Goal: Task Accomplishment & Management: Manage account settings

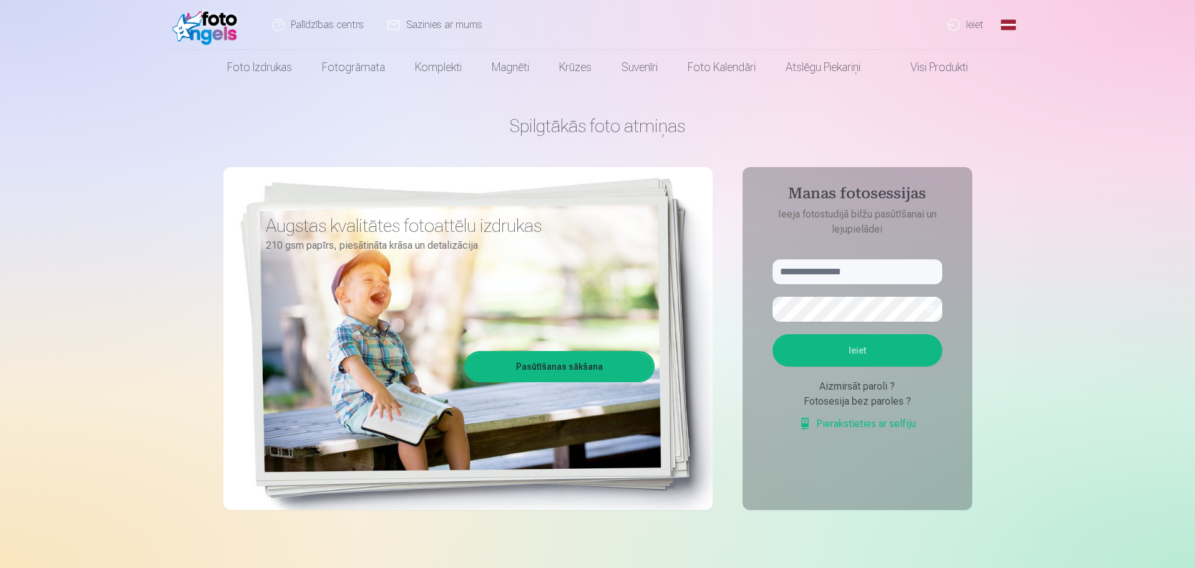
click at [967, 15] on link "Ieiet" at bounding box center [966, 25] width 60 height 50
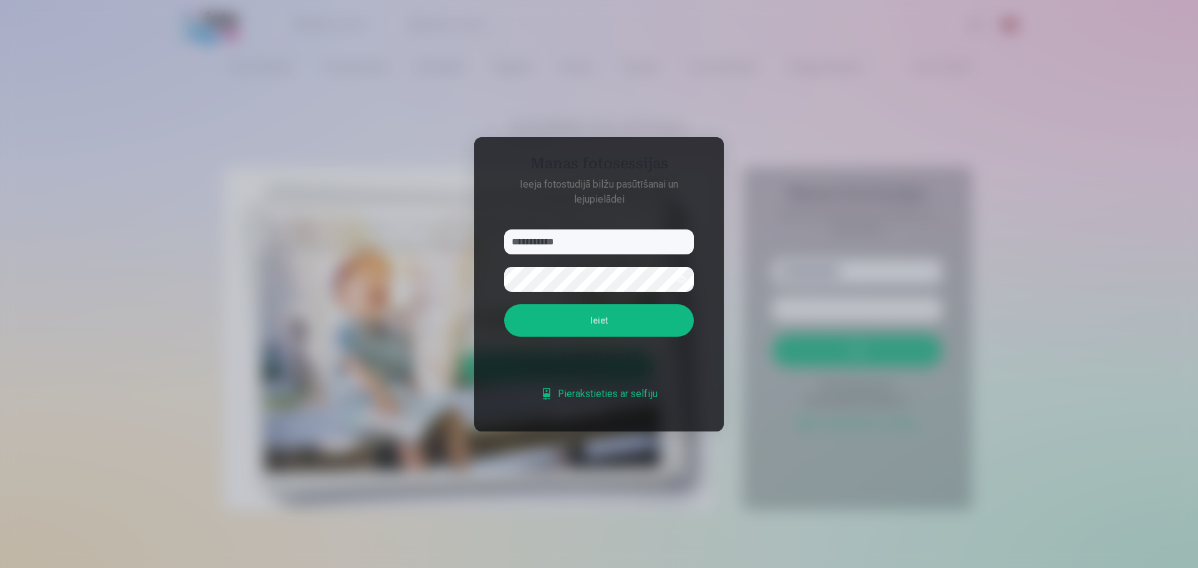
type input "**********"
click at [504, 305] on button "Ieiet" at bounding box center [599, 321] width 190 height 32
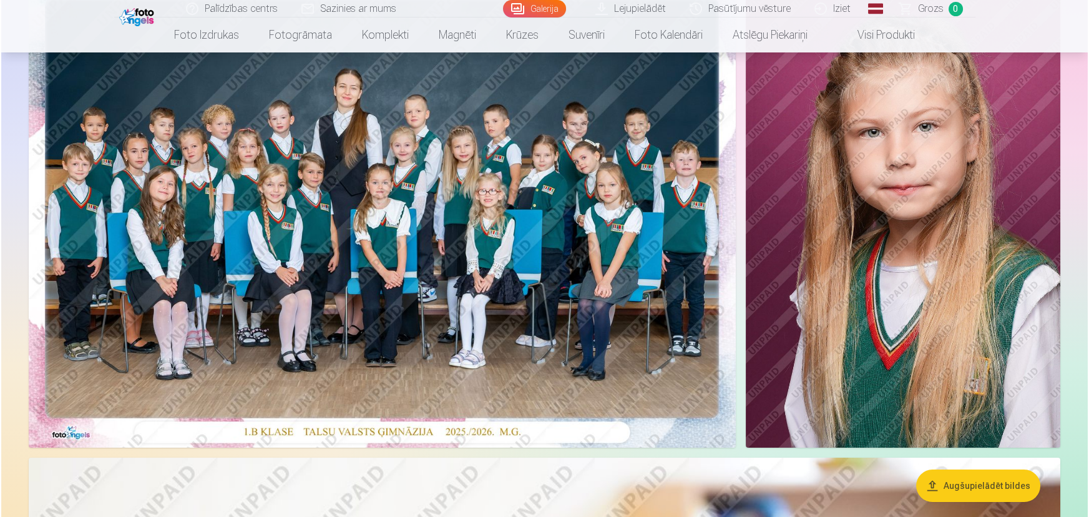
scroll to position [142, 0]
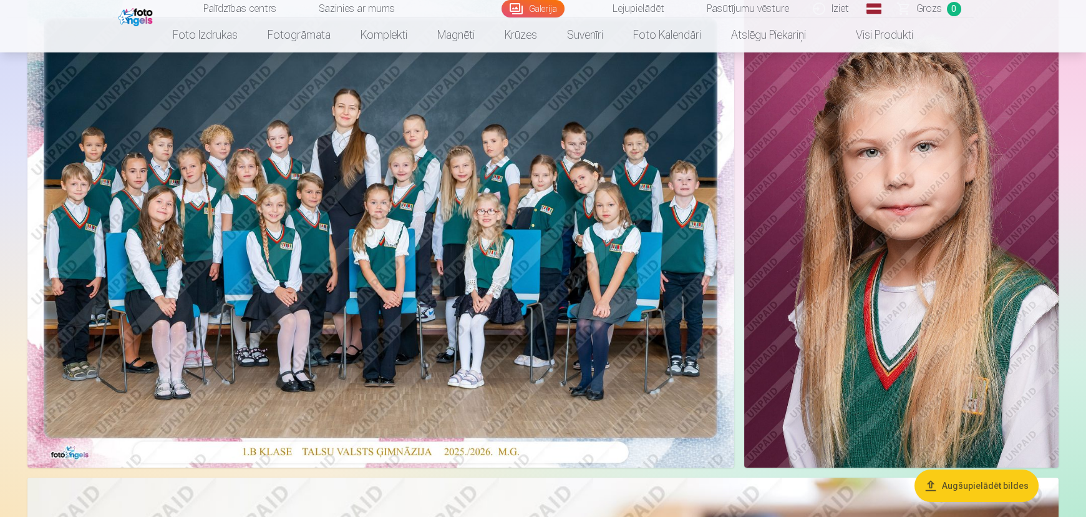
click at [964, 266] on img at bounding box center [901, 232] width 315 height 472
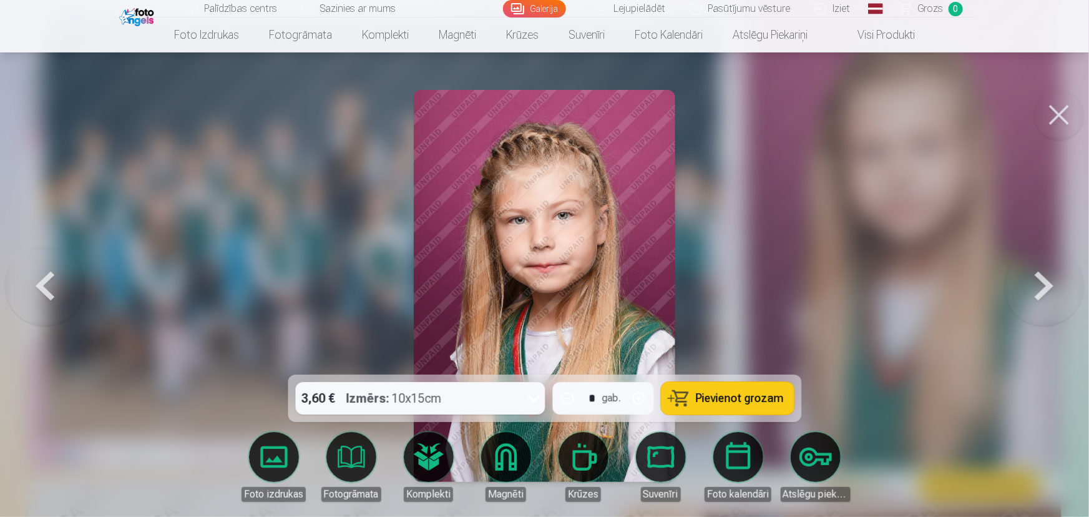
click at [592, 268] on img at bounding box center [544, 286] width 261 height 392
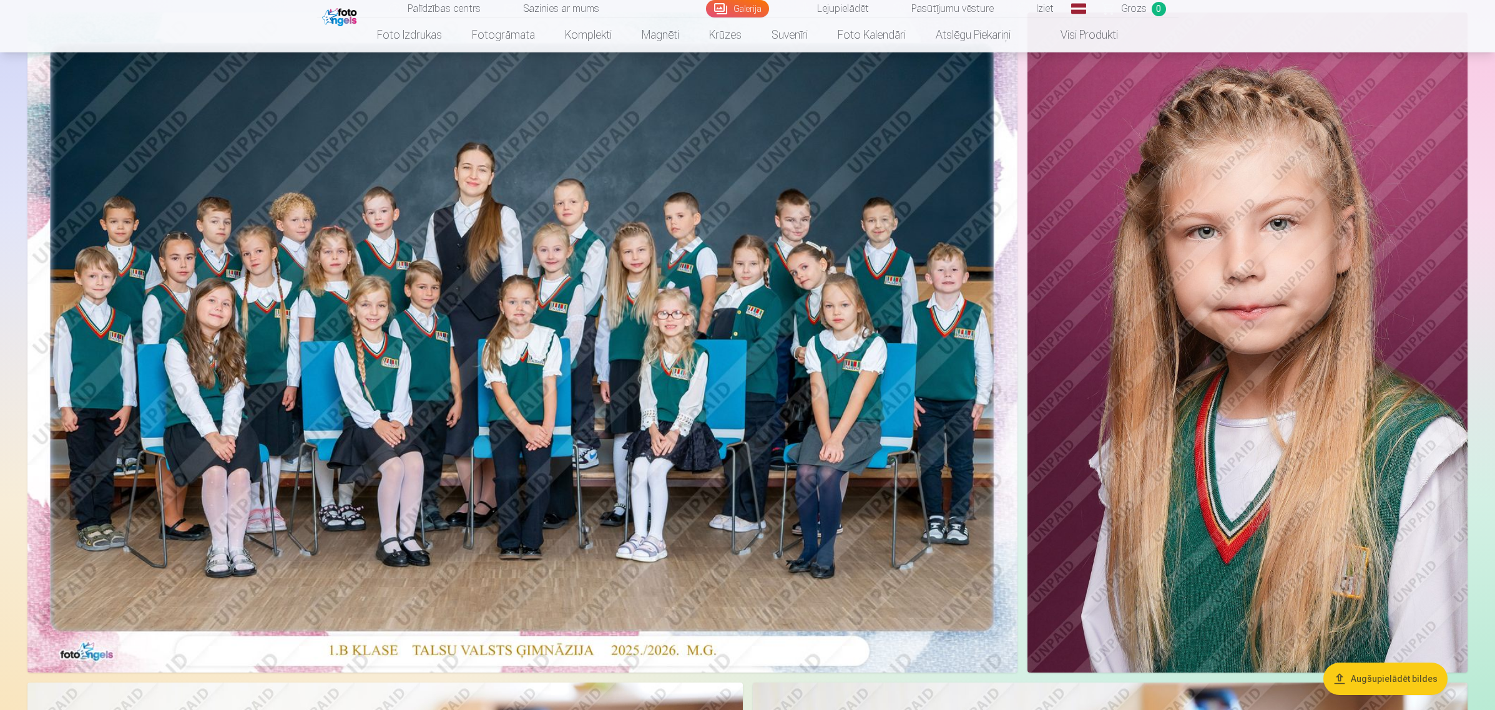
scroll to position [126, 0]
click at [1118, 407] on img at bounding box center [1247, 341] width 440 height 660
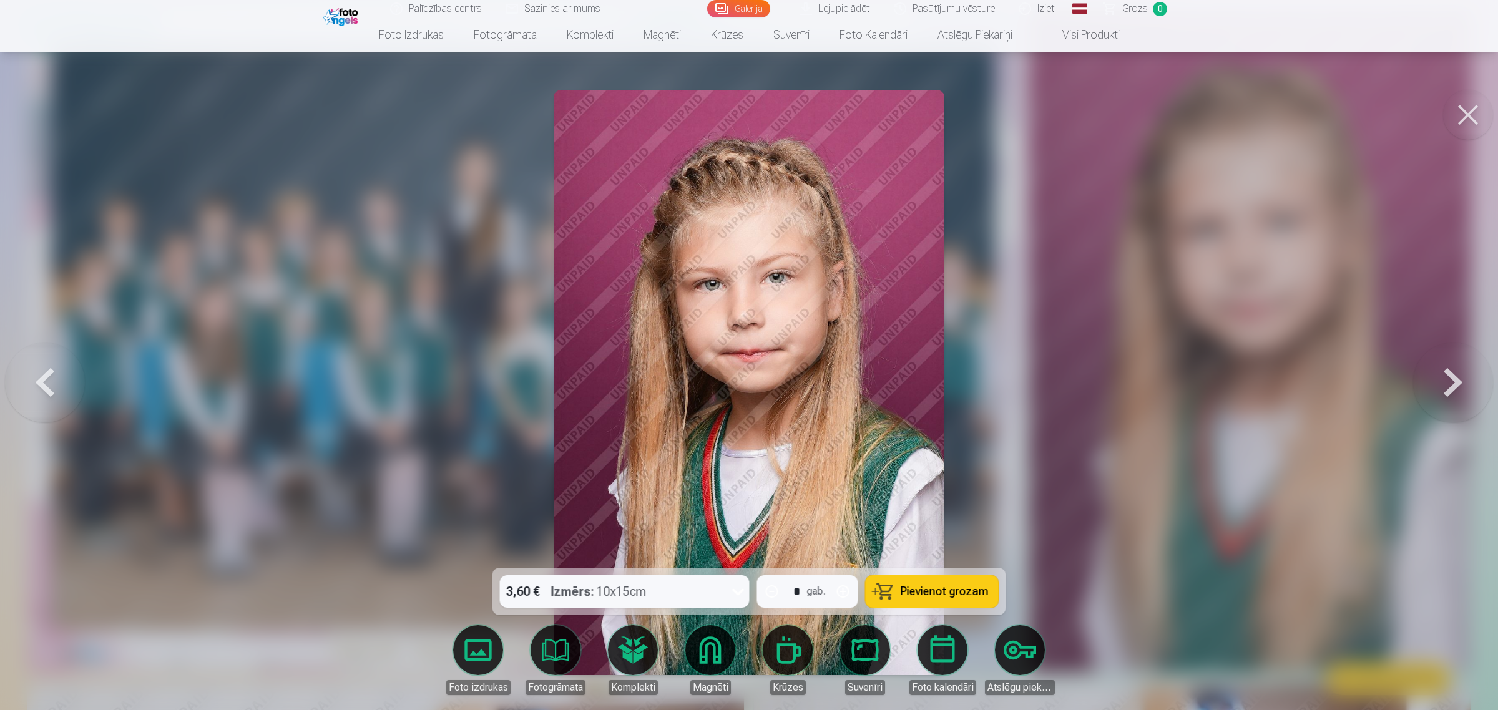
click at [1194, 120] on button at bounding box center [1468, 115] width 50 height 50
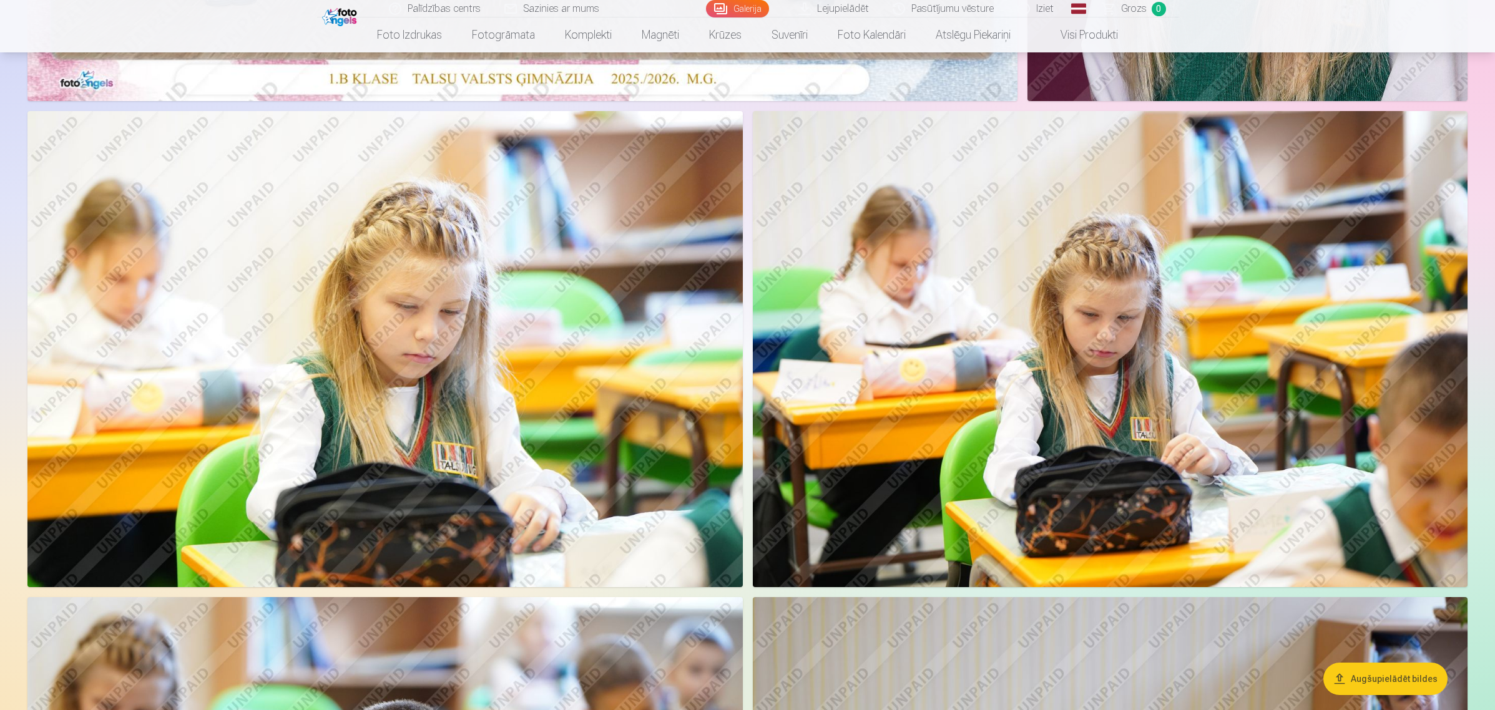
scroll to position [672, 0]
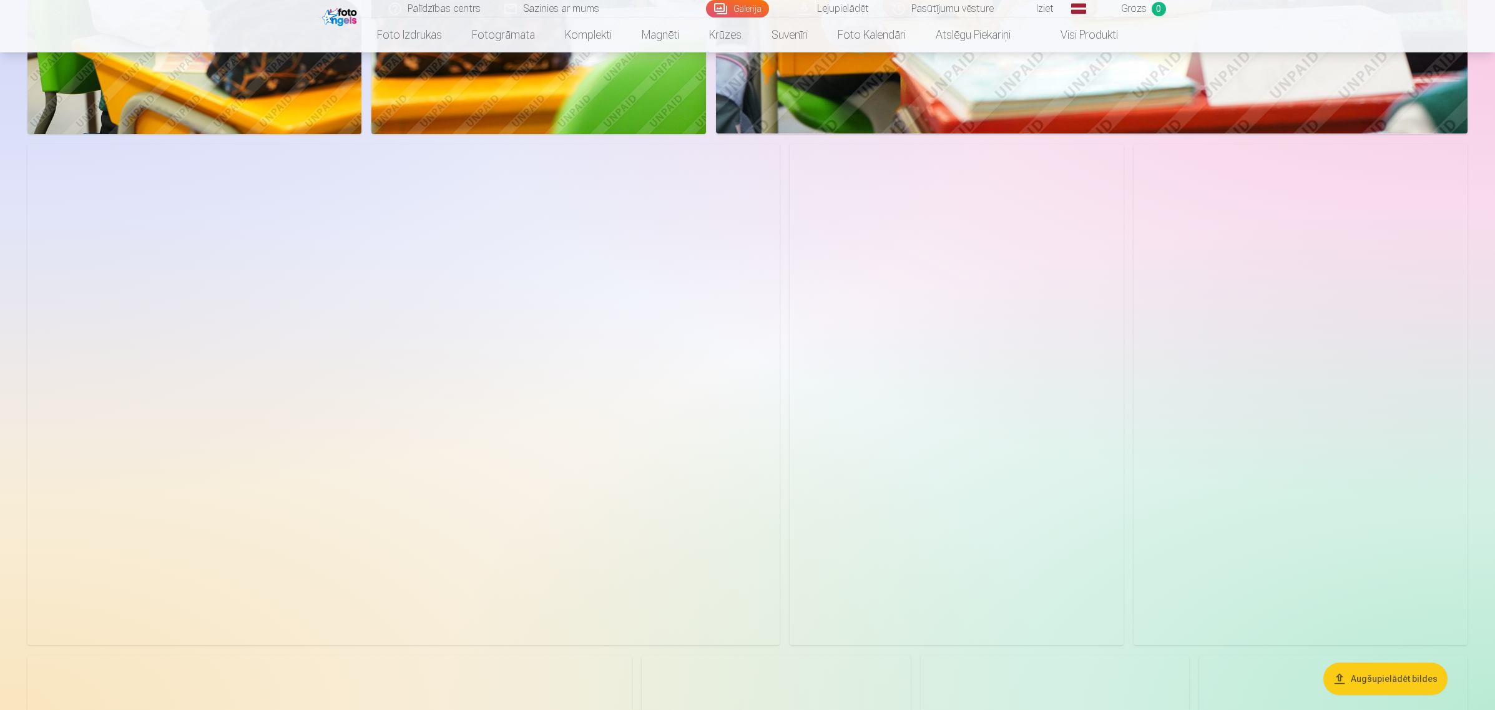
scroll to position [2154, 0]
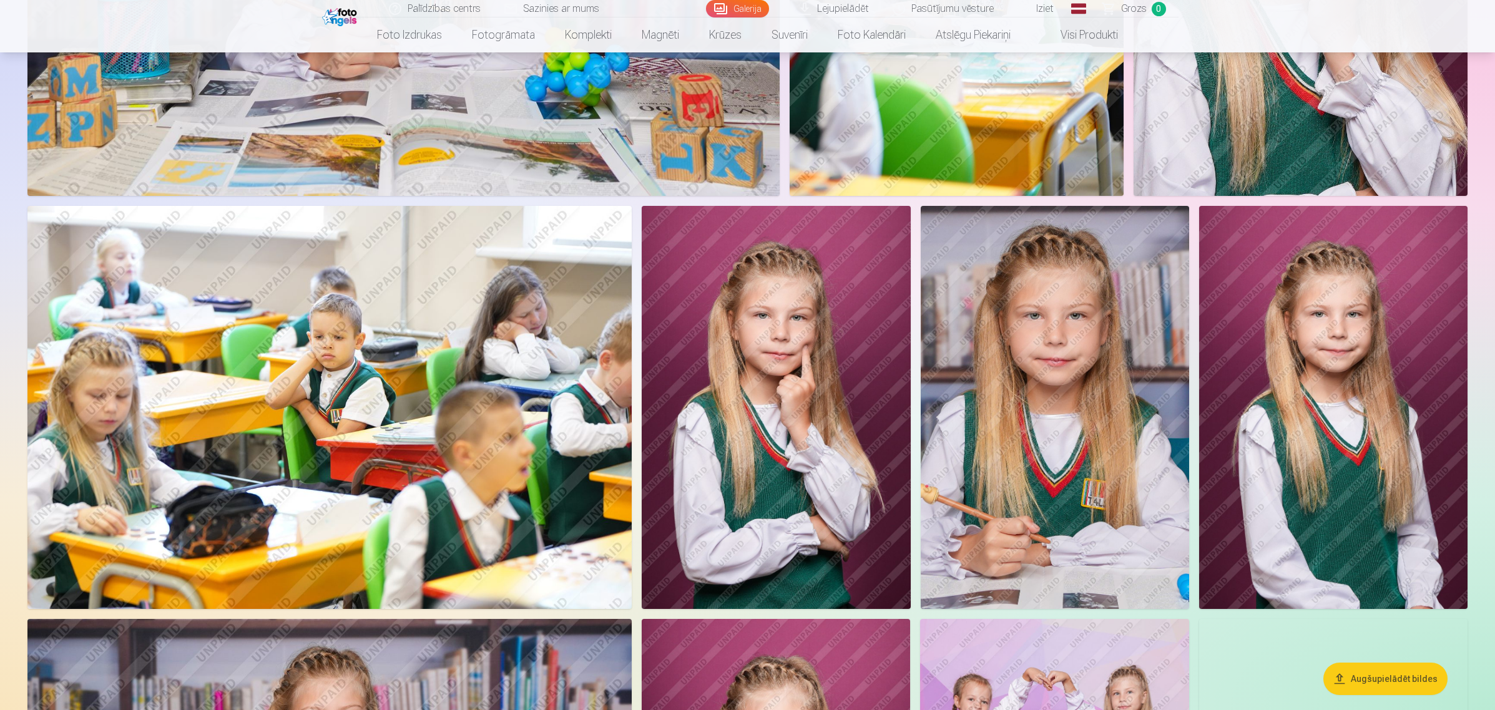
scroll to position [2622, 0]
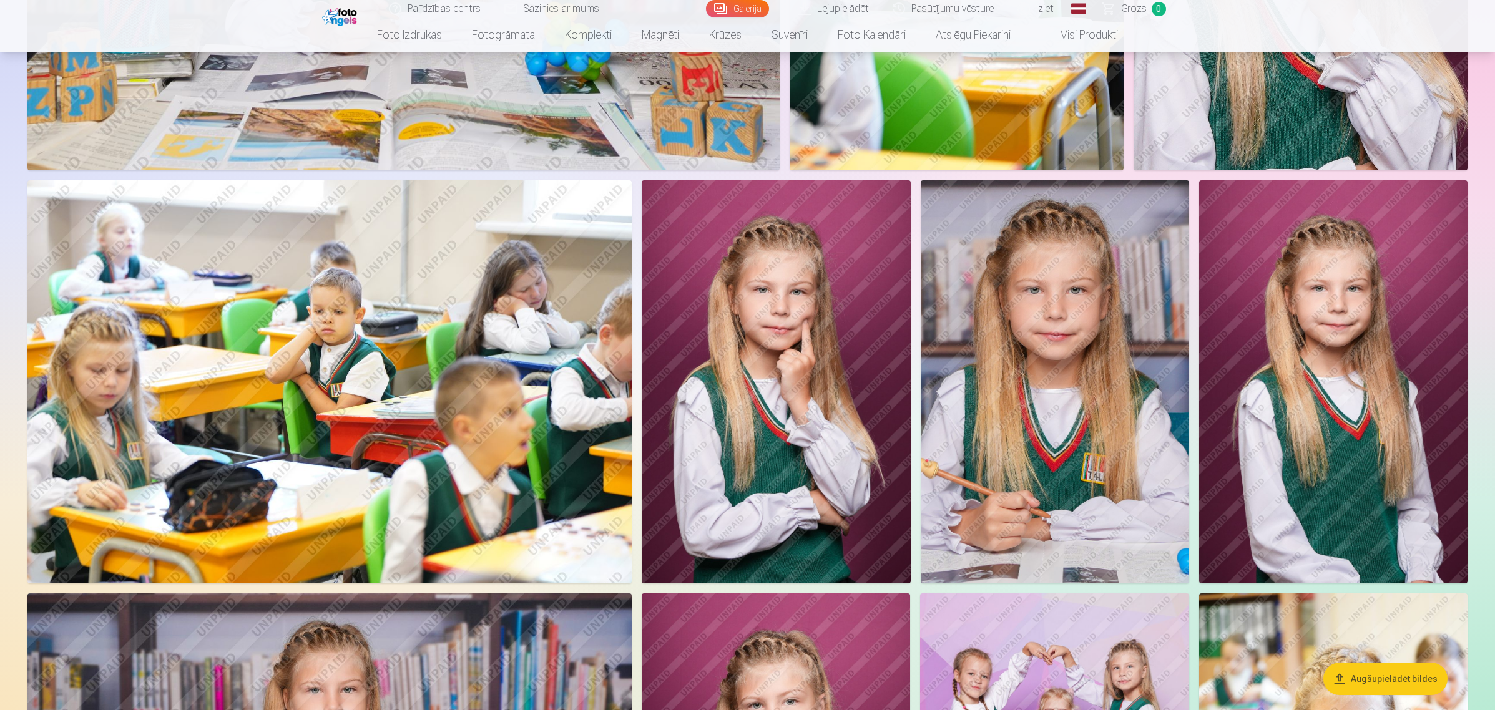
drag, startPoint x: 0, startPoint y: 575, endPoint x: 11, endPoint y: 567, distance: 13.7
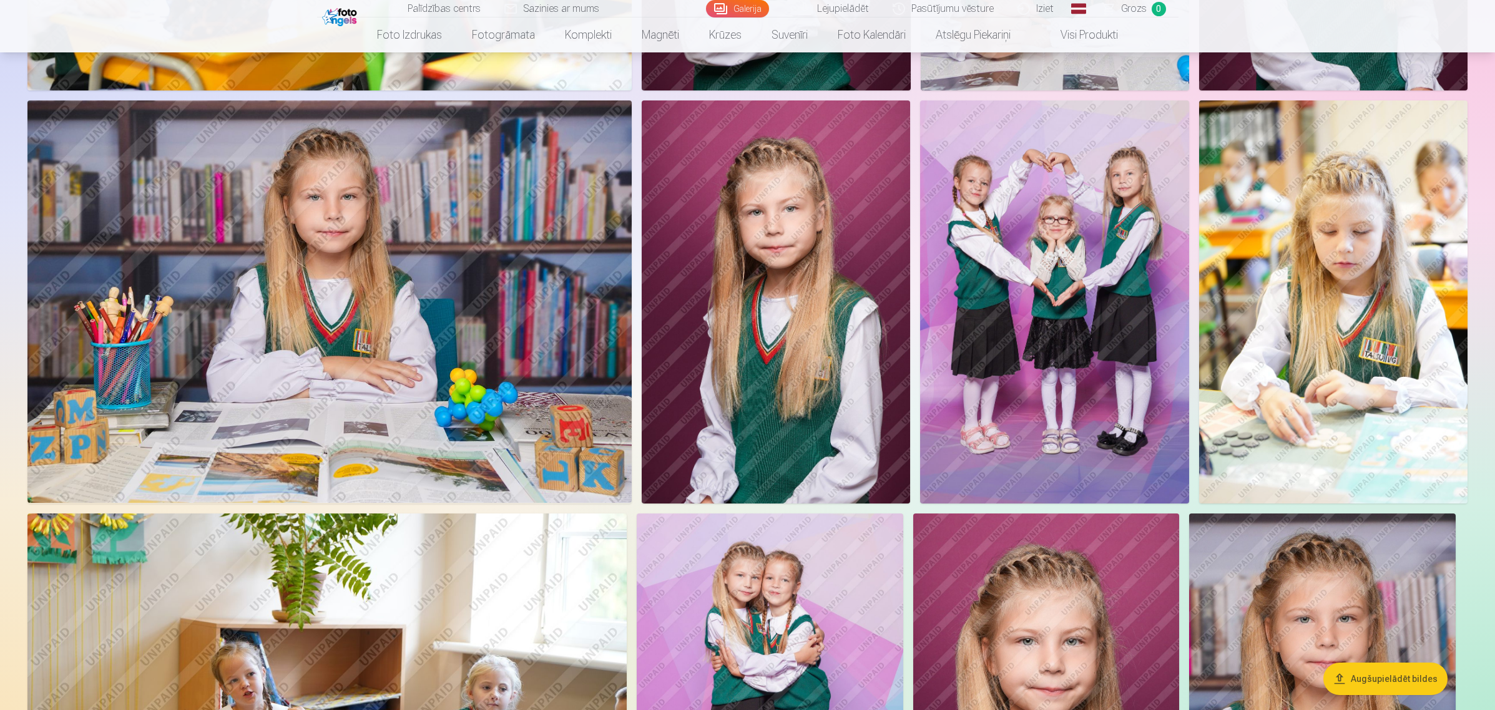
scroll to position [3090, 0]
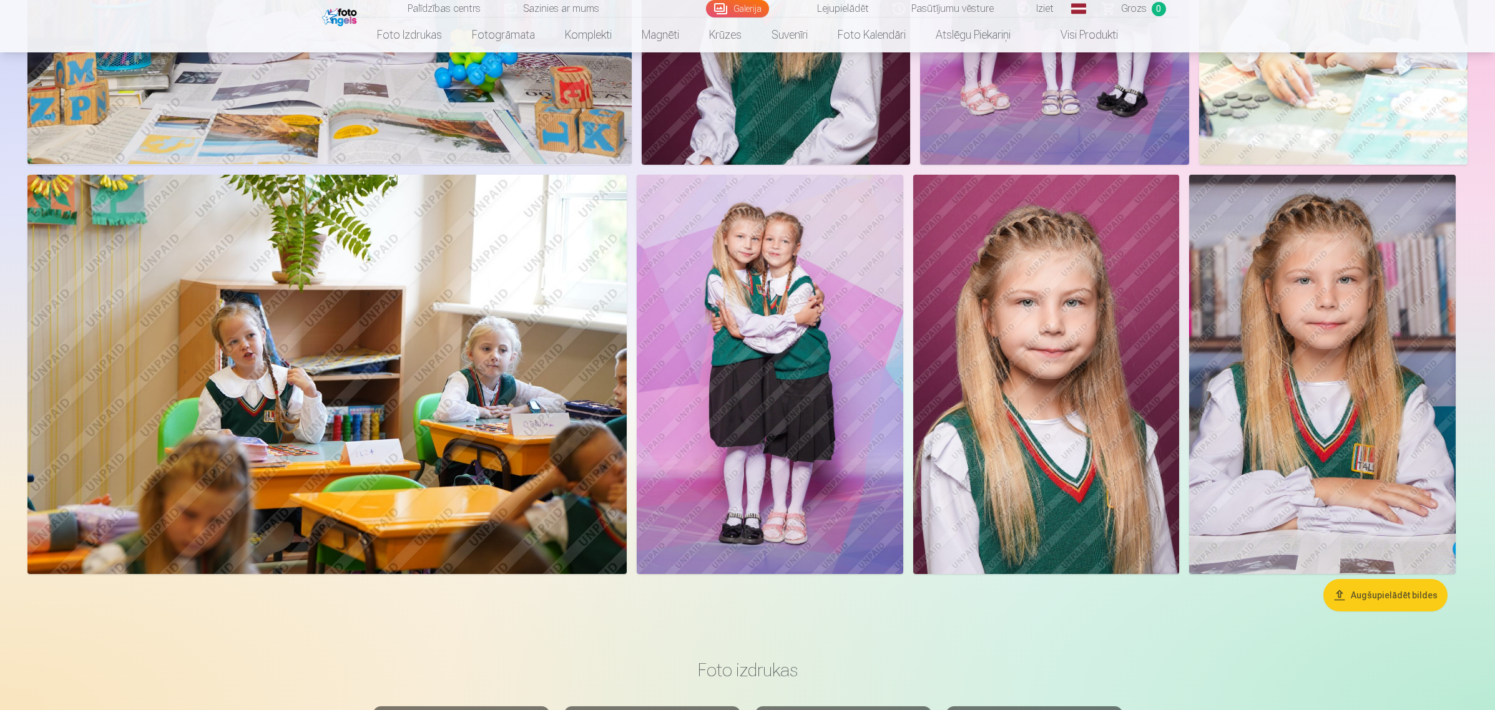
scroll to position [3480, 0]
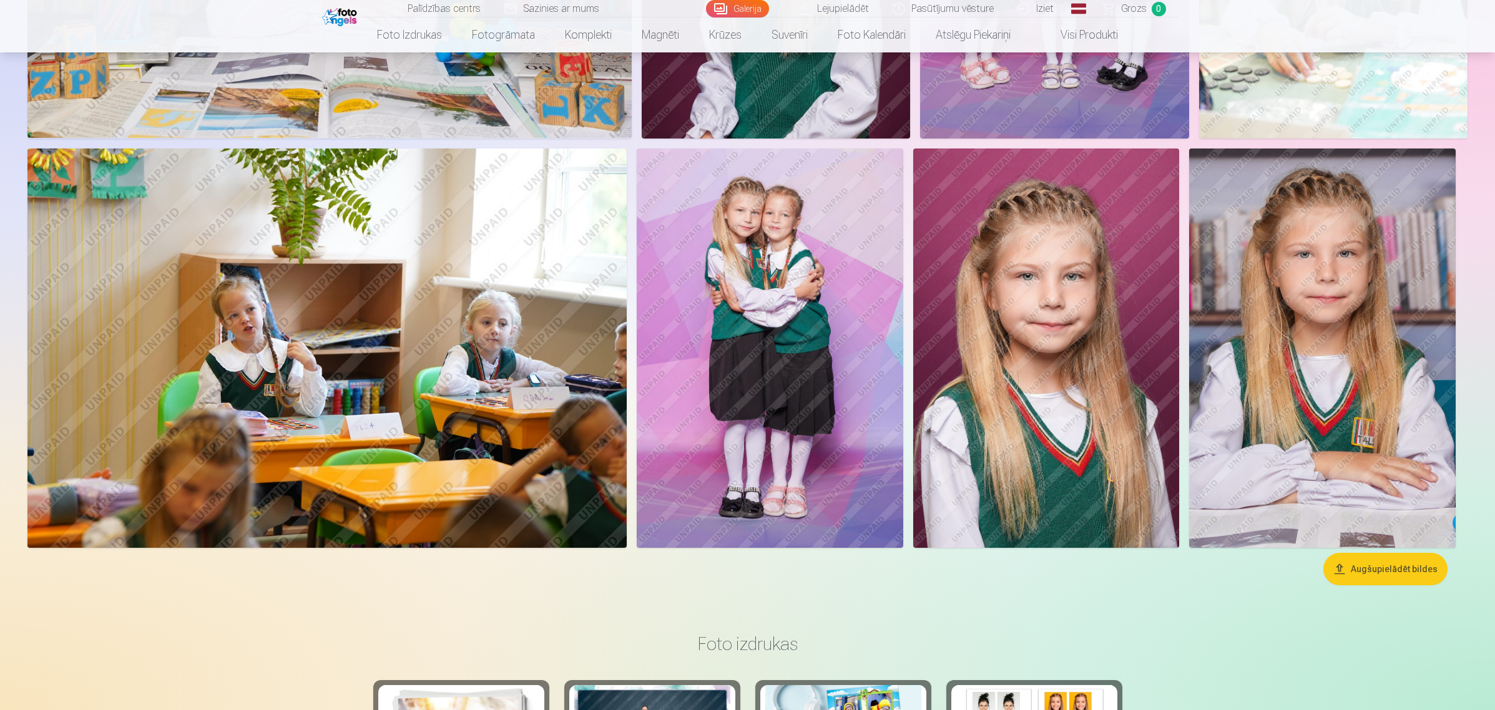
click at [831, 414] on img at bounding box center [770, 348] width 266 height 399
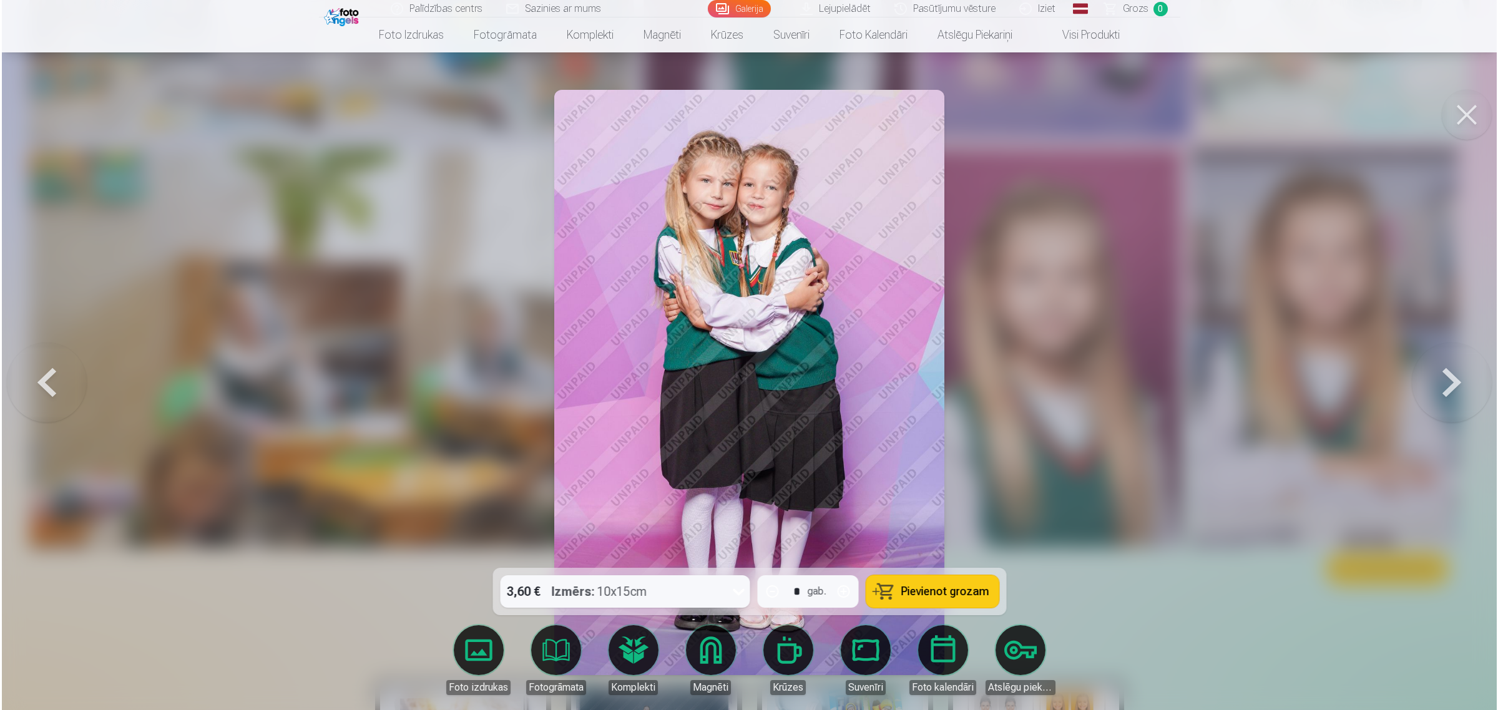
scroll to position [3487, 0]
click at [1194, 107] on button at bounding box center [1468, 115] width 50 height 50
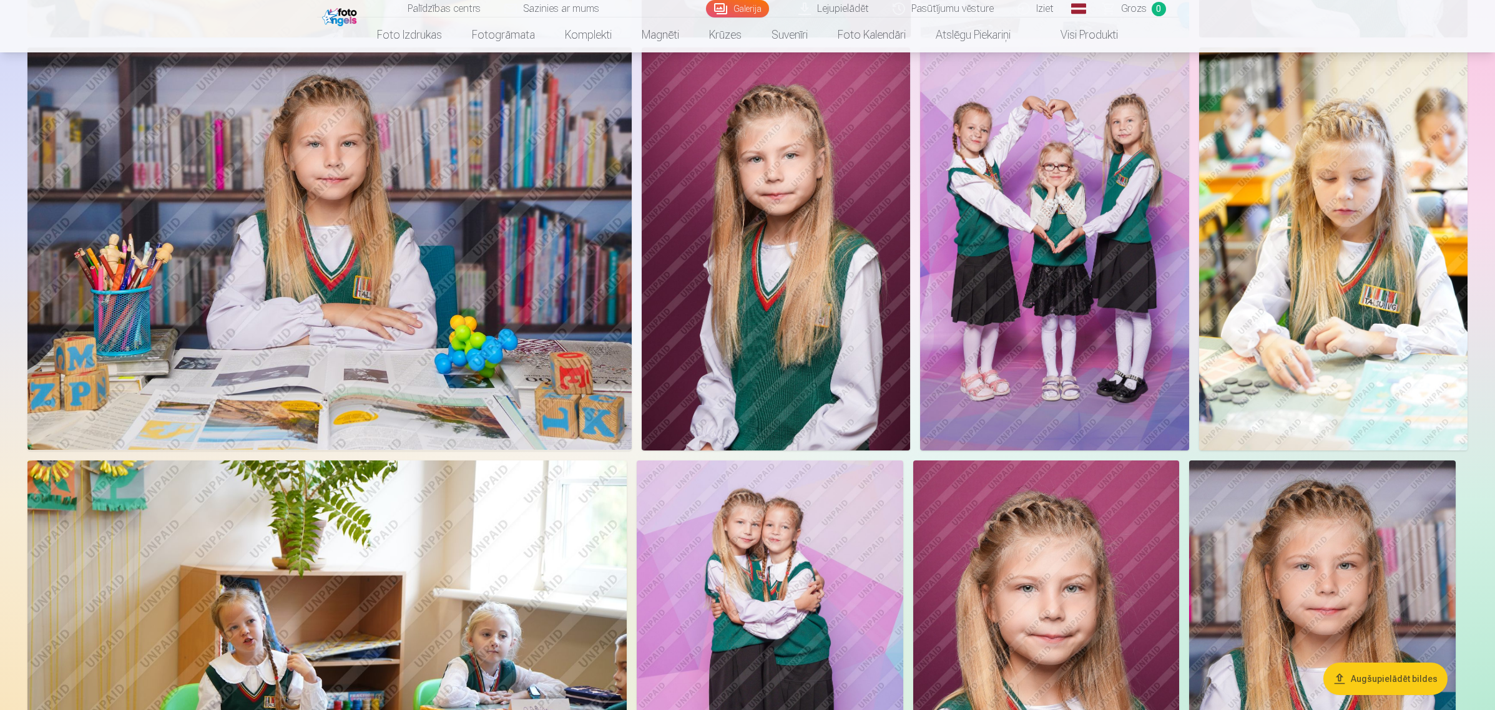
click at [1032, 207] on img at bounding box center [1054, 248] width 268 height 403
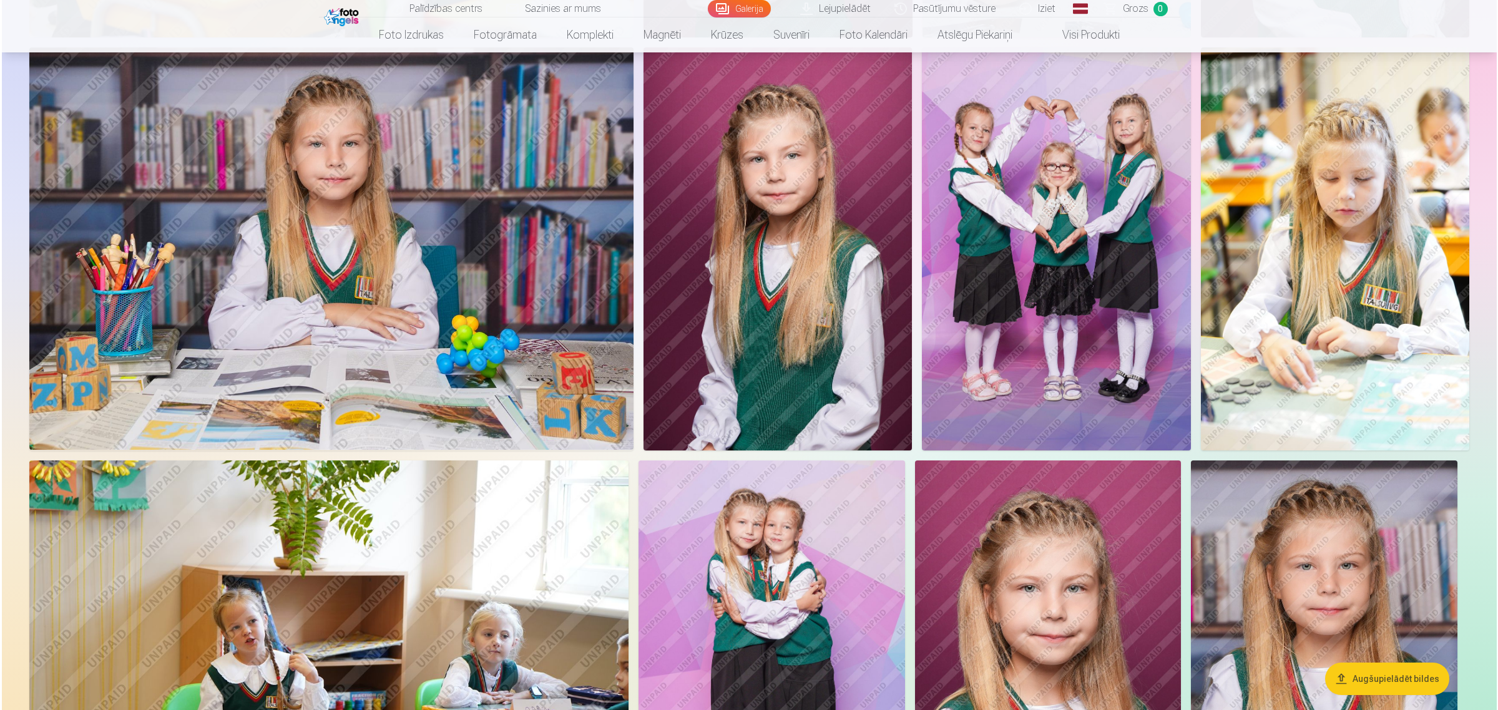
scroll to position [3174, 0]
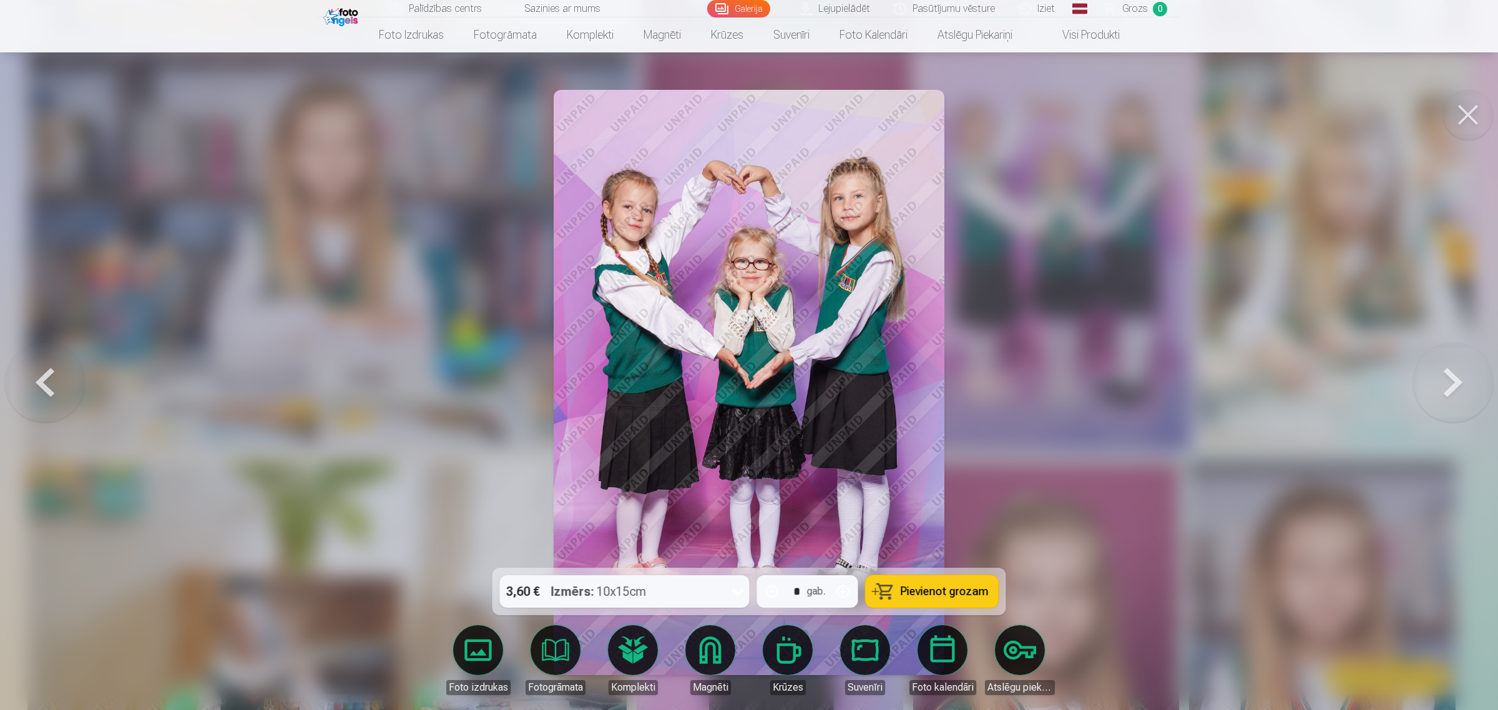
click at [1194, 109] on button at bounding box center [1468, 115] width 50 height 50
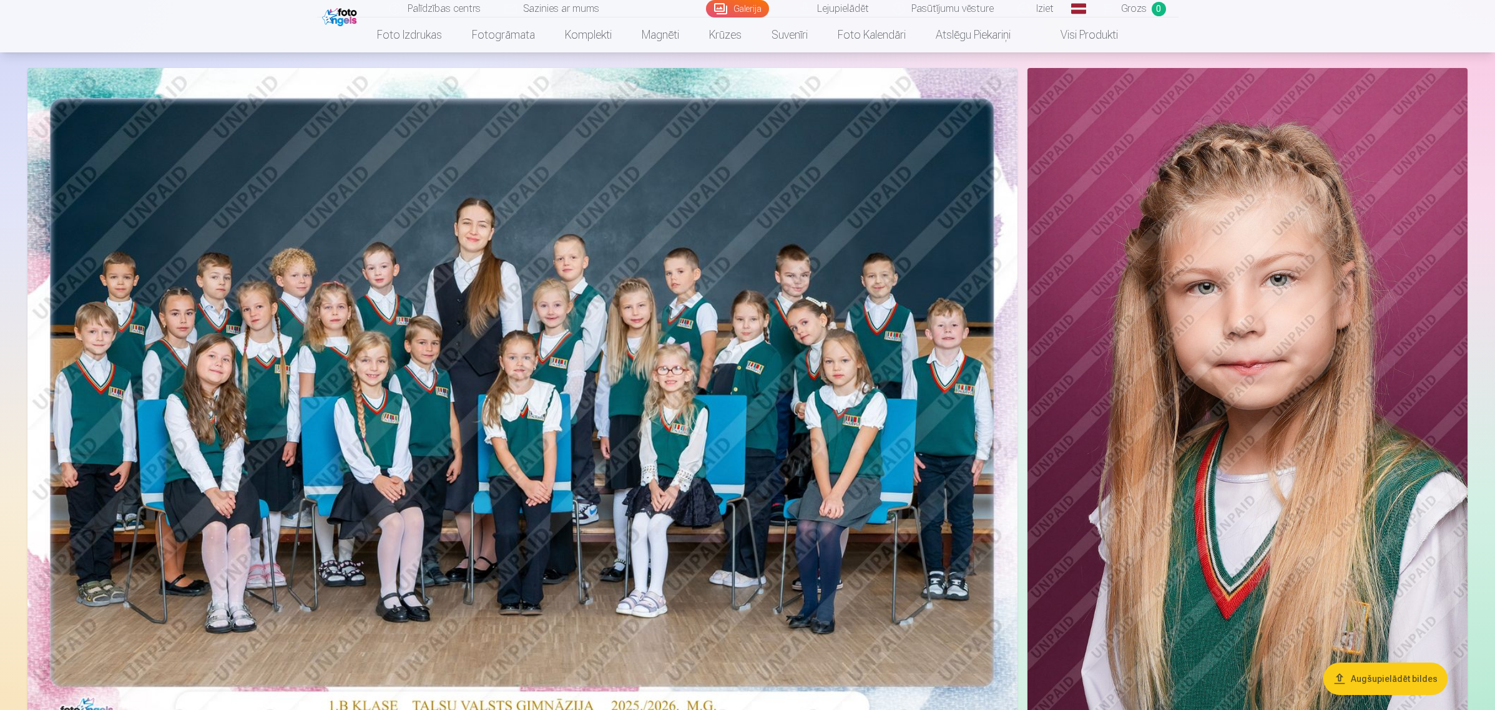
scroll to position [156, 0]
